Goal: Navigation & Orientation: Find specific page/section

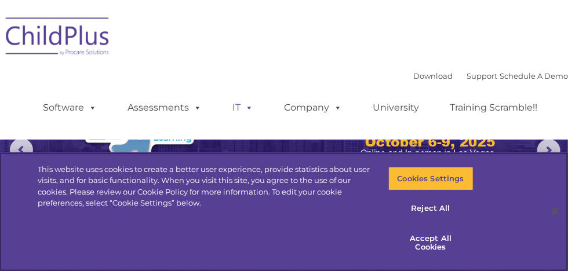
select select "MEDIUM"
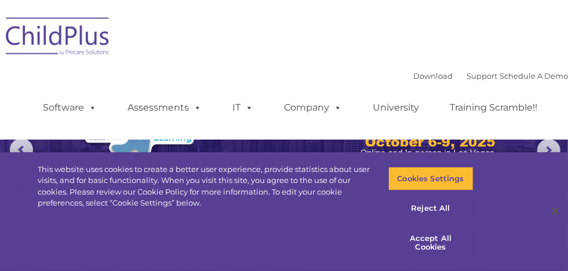
click at [276, 60] on div "Download Support | Schedule A Demo  MENU MENU Software ChildPlus: The original…" at bounding box center [284, 70] width 568 height 122
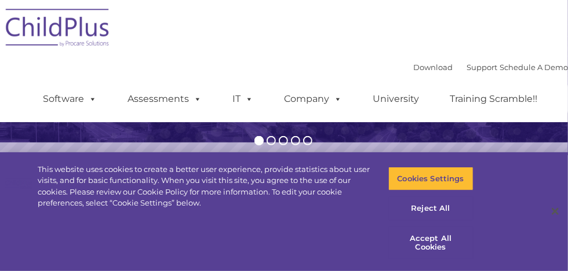
scroll to position [149, 0]
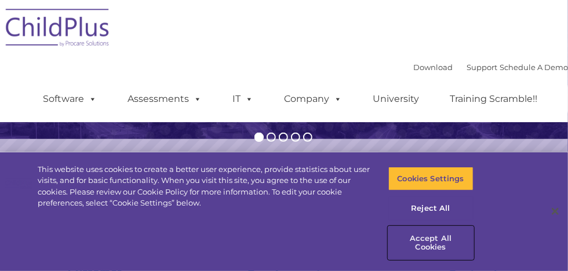
click at [420, 243] on button "Accept All Cookies" at bounding box center [430, 242] width 85 height 33
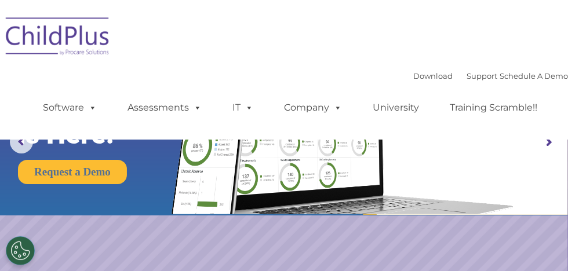
scroll to position [0, 0]
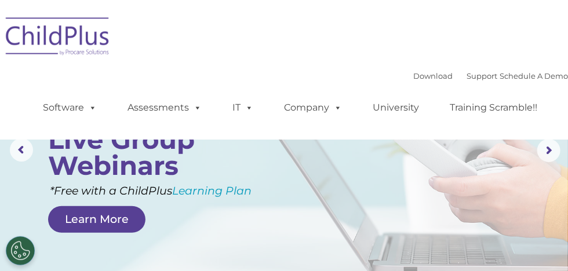
click at [426, 197] on rs-layer at bounding box center [284, 150] width 568 height 301
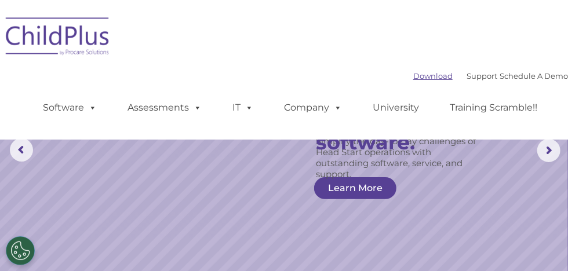
click at [420, 75] on link "Download" at bounding box center [432, 75] width 39 height 9
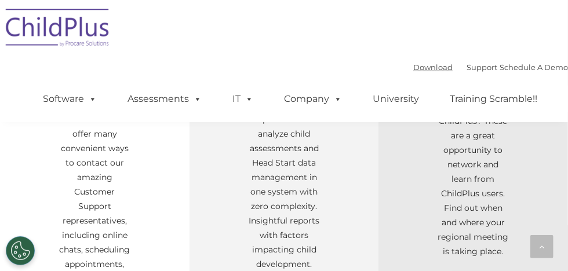
scroll to position [357, 0]
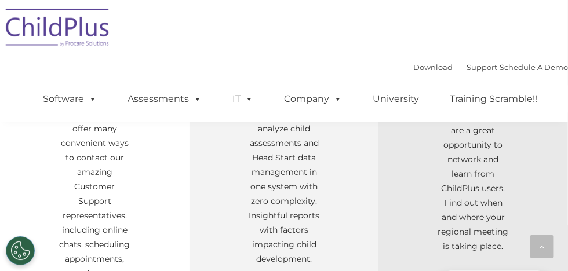
click at [413, 72] on div "Download Support | Schedule A Demo " at bounding box center [490, 66] width 155 height 17
click at [413, 69] on link "Download" at bounding box center [432, 67] width 39 height 9
